Goal: Information Seeking & Learning: Learn about a topic

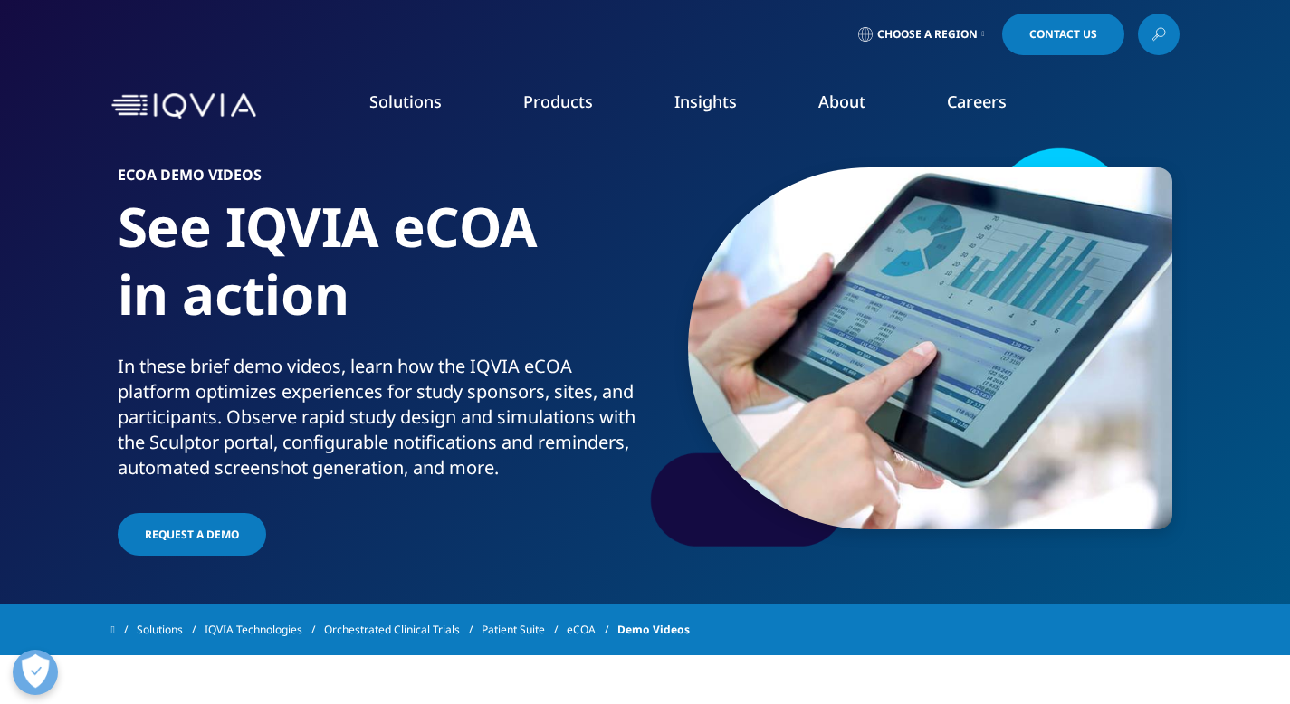
click at [193, 542] on span "Request a Demo" at bounding box center [192, 534] width 94 height 15
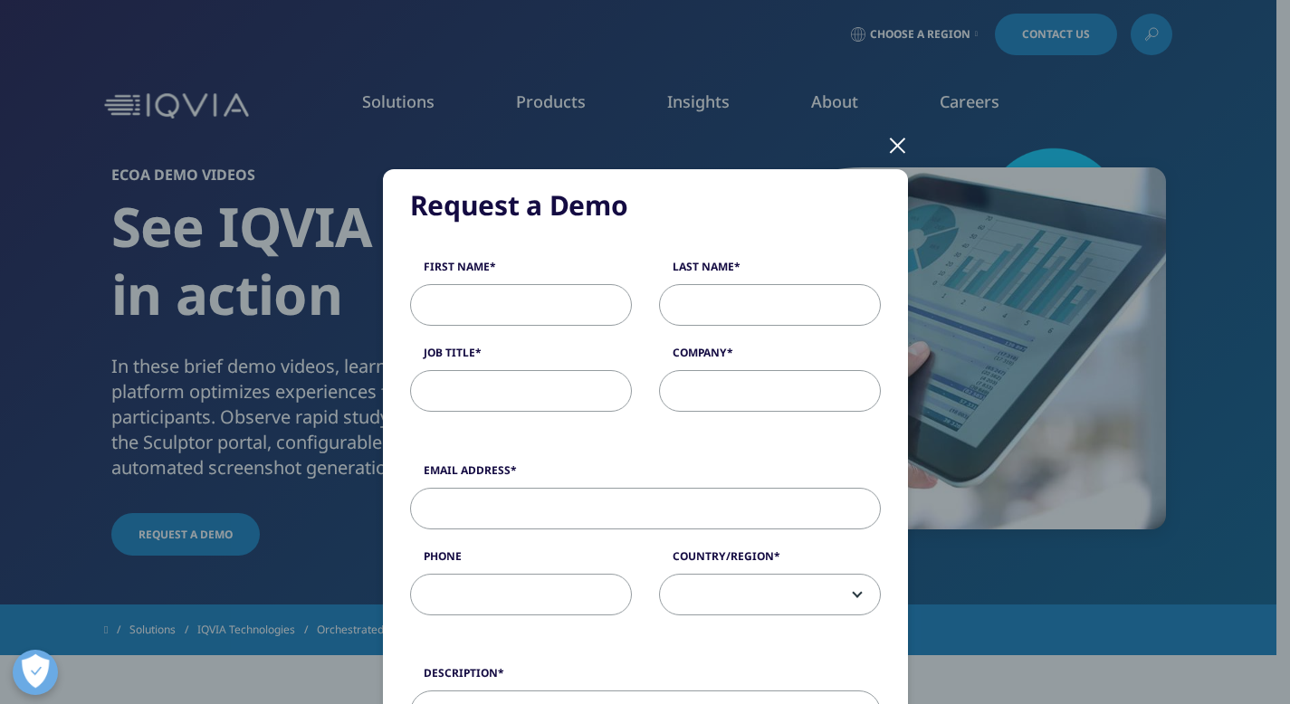
click at [887, 148] on div at bounding box center [897, 145] width 21 height 50
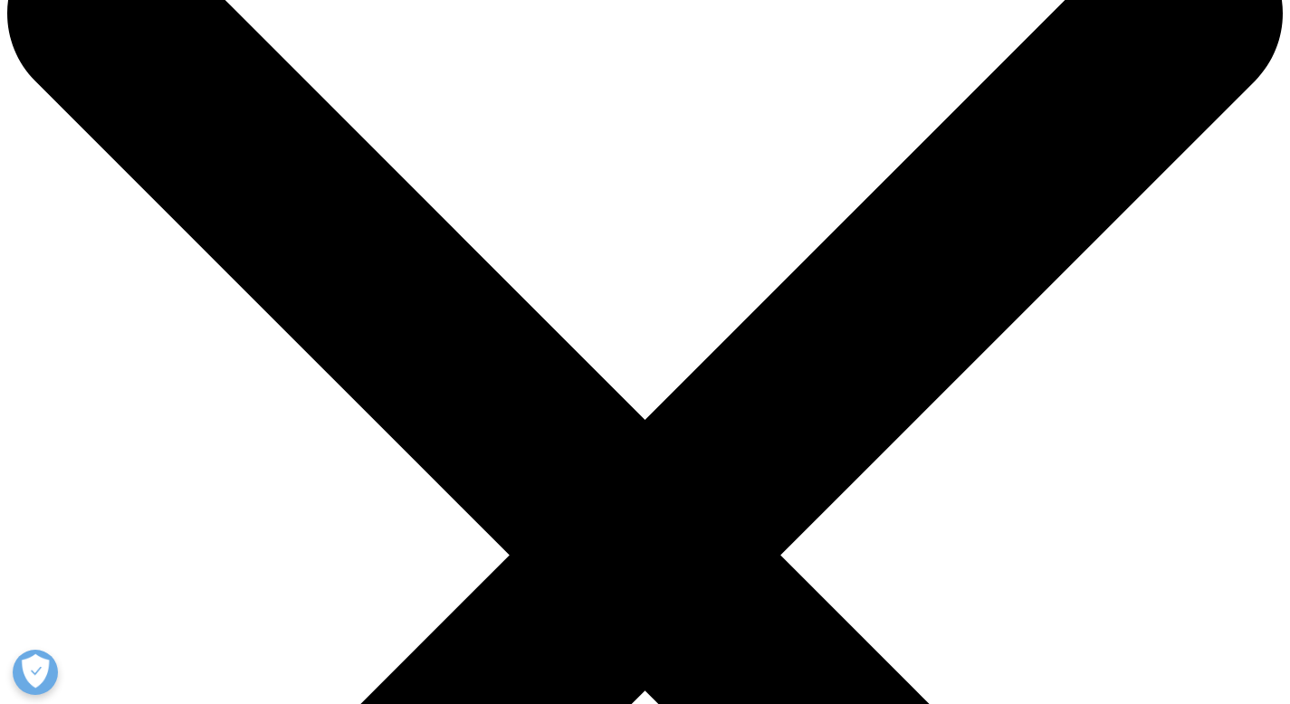
scroll to position [145, 0]
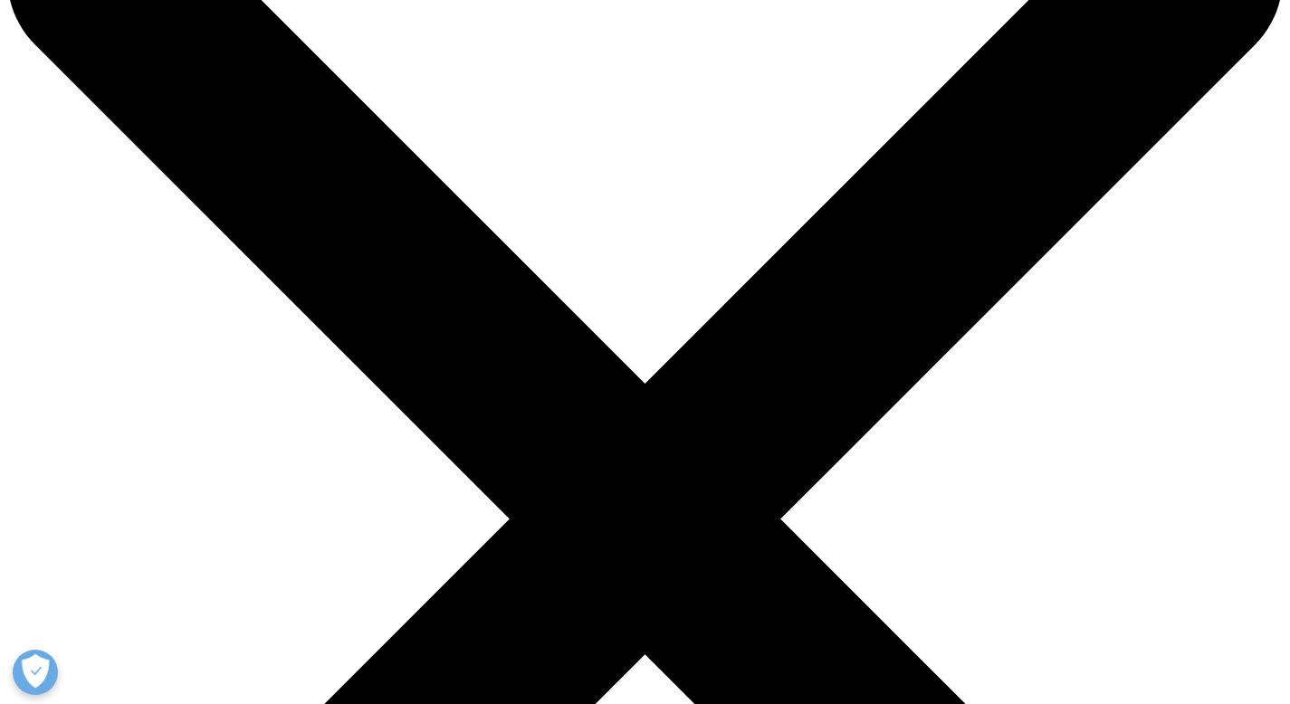
drag, startPoint x: 365, startPoint y: 382, endPoint x: 375, endPoint y: 455, distance: 74.0
copy div "(eCOA) platform ramps up efficiencies, delivers real-time data, and sharpens in…"
